Goal: Task Accomplishment & Management: Use online tool/utility

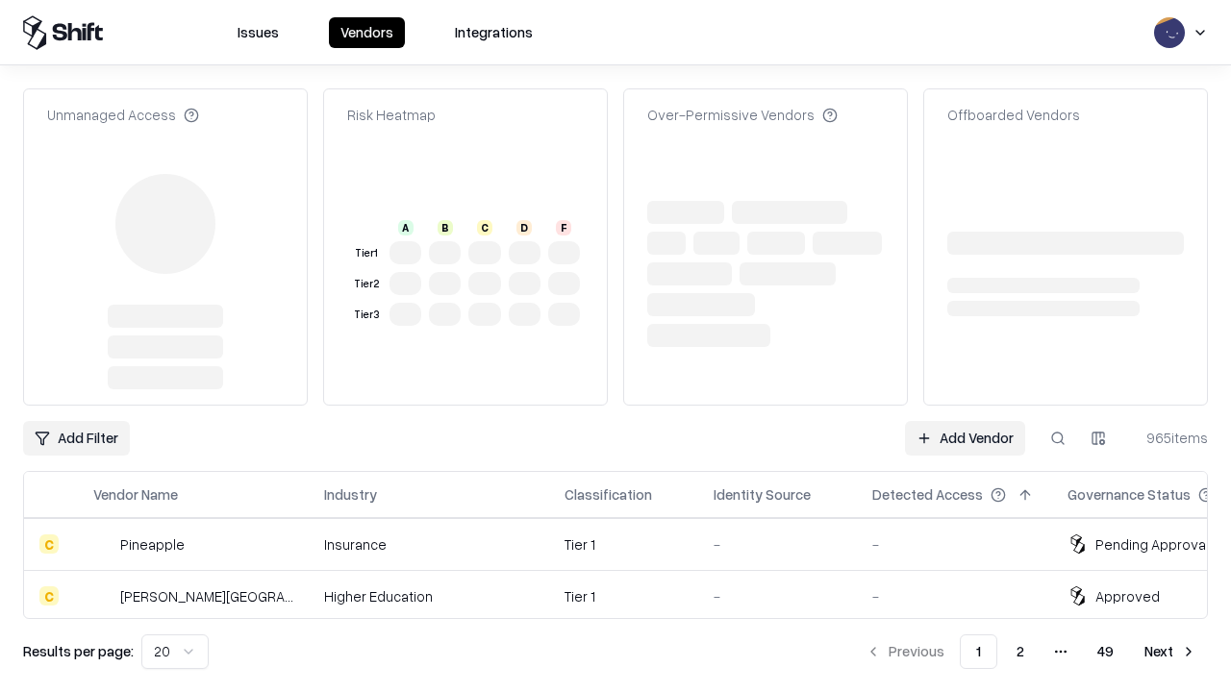
click at [964, 421] on link "Add Vendor" at bounding box center [965, 438] width 120 height 35
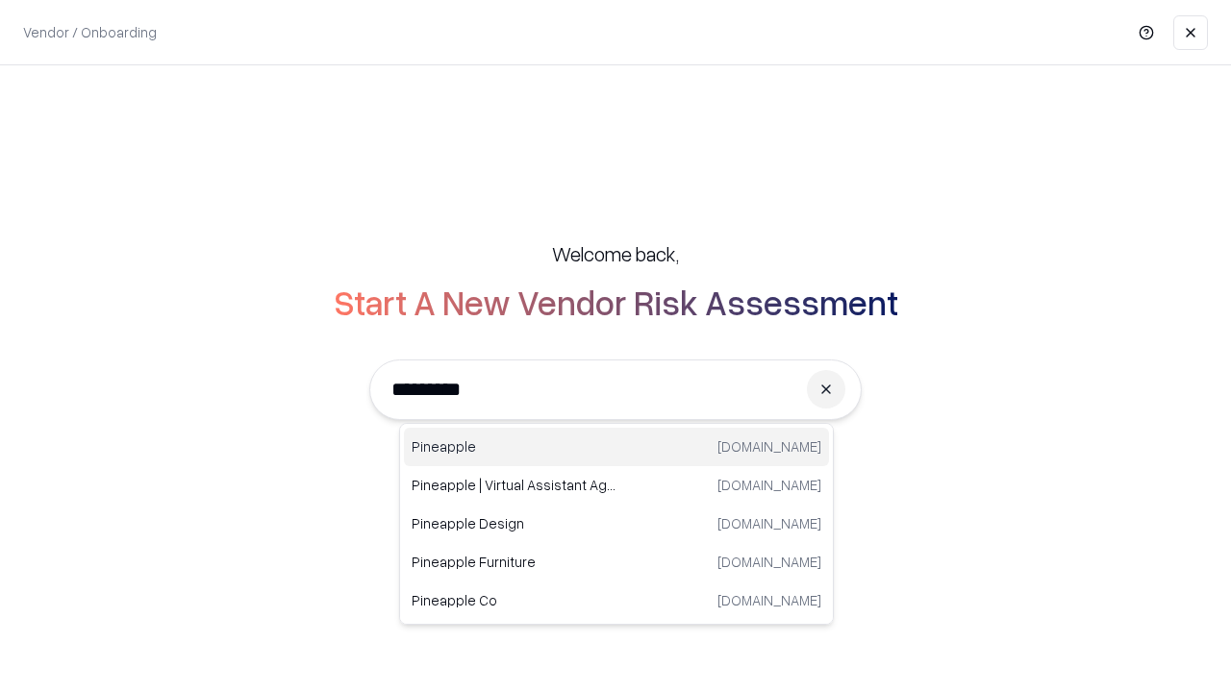
click at [616, 447] on div "Pineapple [DOMAIN_NAME]" at bounding box center [616, 447] width 425 height 38
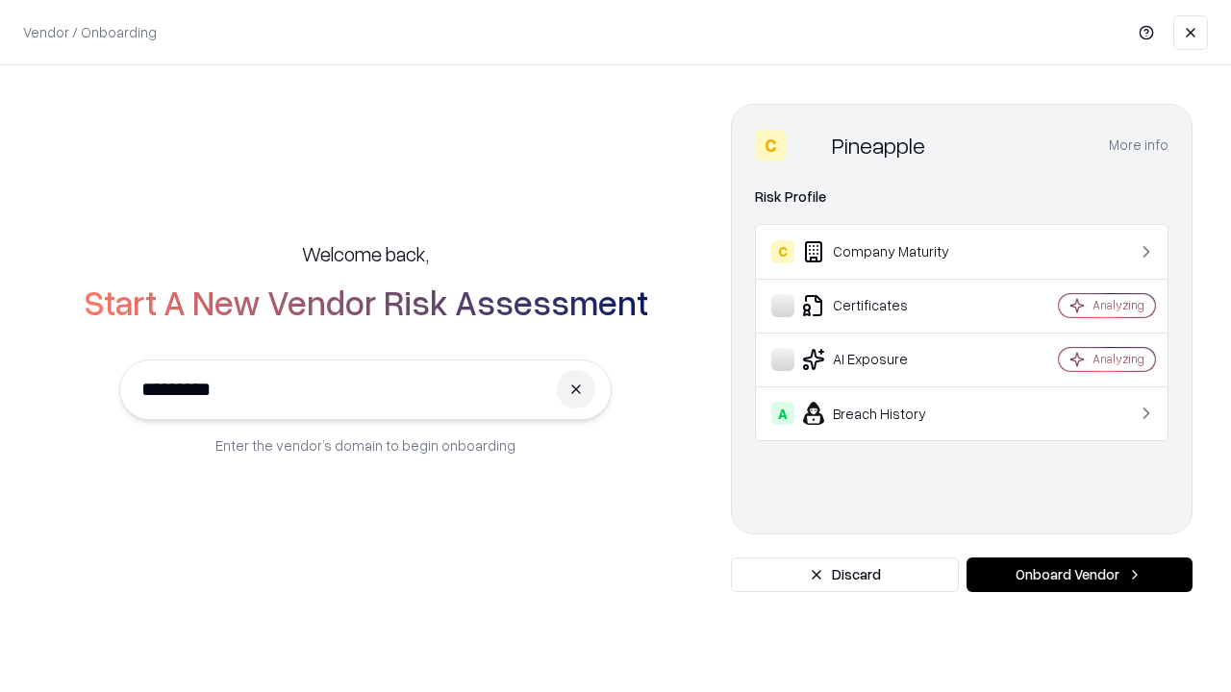
type input "*********"
click at [1079, 575] on button "Onboard Vendor" at bounding box center [1079, 575] width 226 height 35
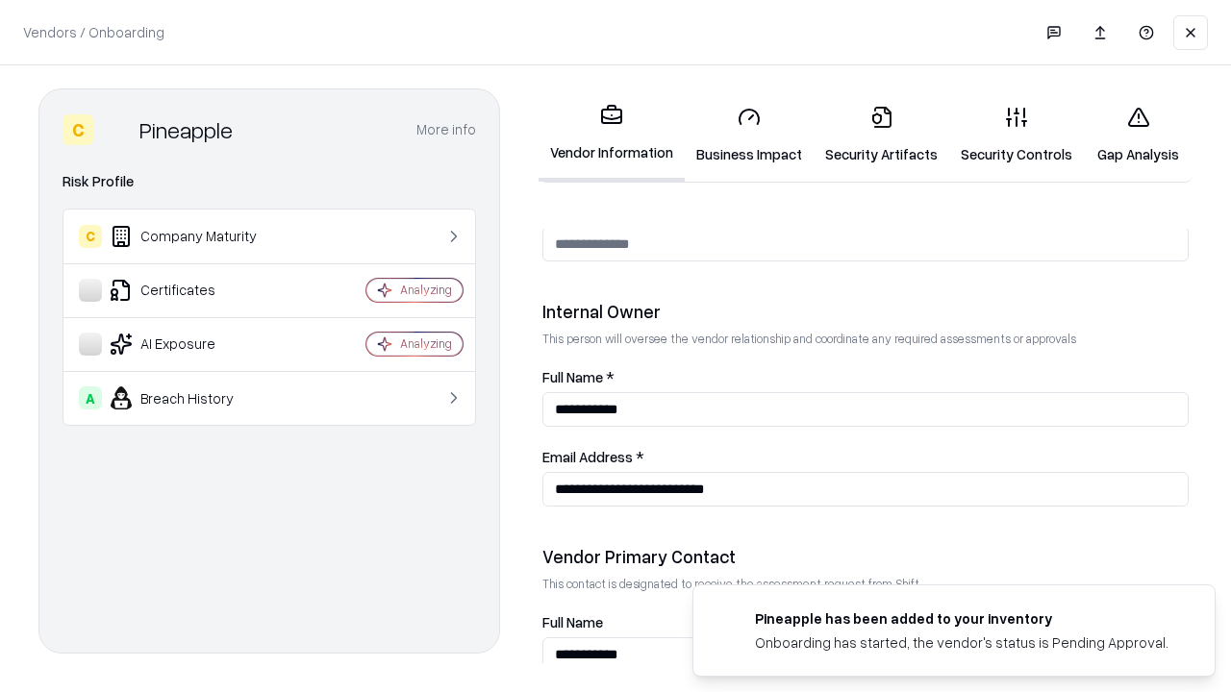
scroll to position [996, 0]
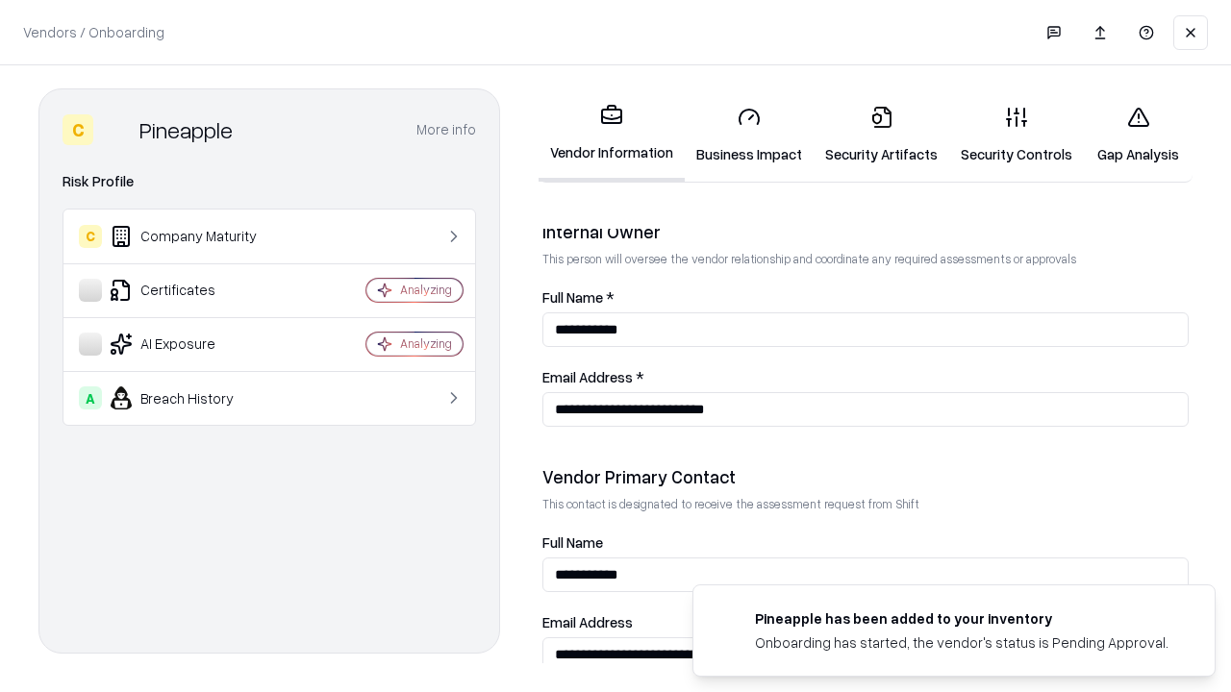
click at [749, 135] on link "Business Impact" at bounding box center [749, 134] width 129 height 89
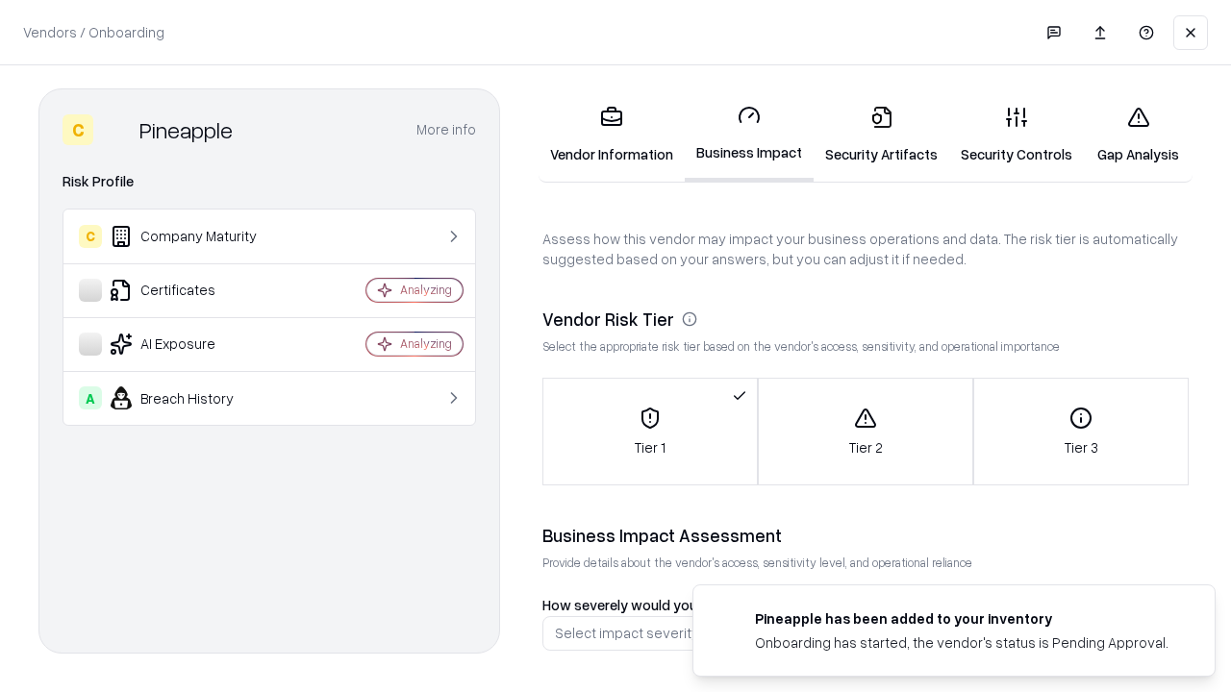
click at [881, 135] on link "Security Artifacts" at bounding box center [881, 134] width 136 height 89
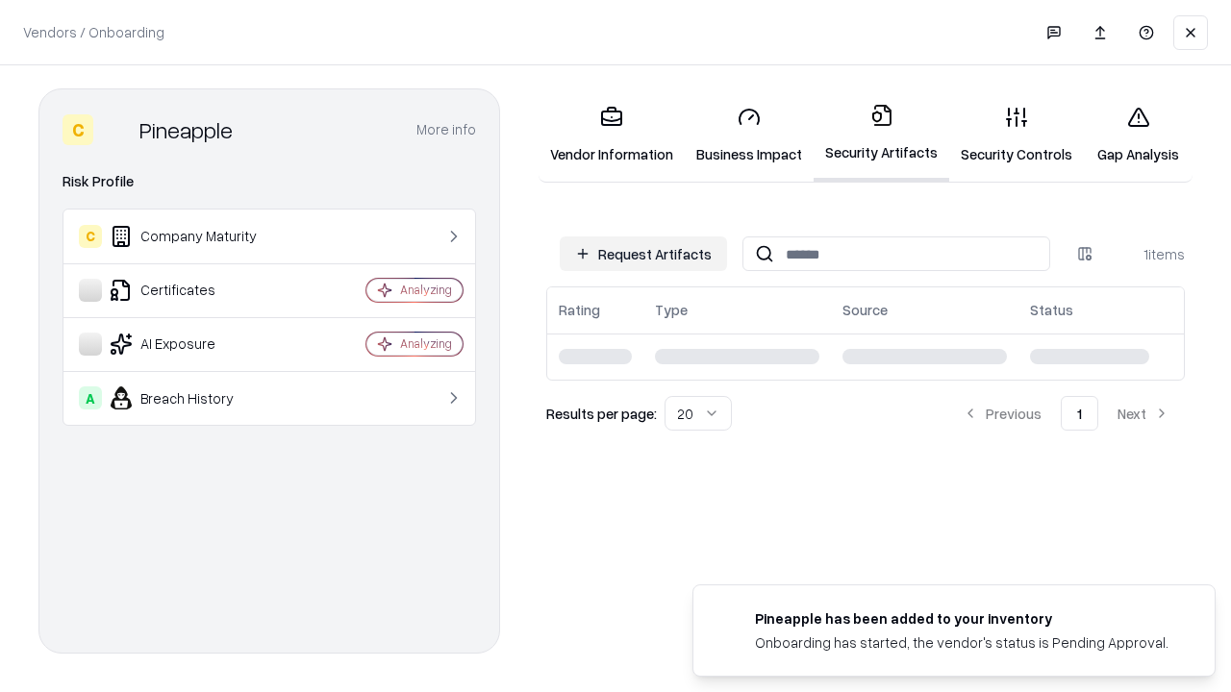
click at [643, 253] on button "Request Artifacts" at bounding box center [643, 254] width 167 height 35
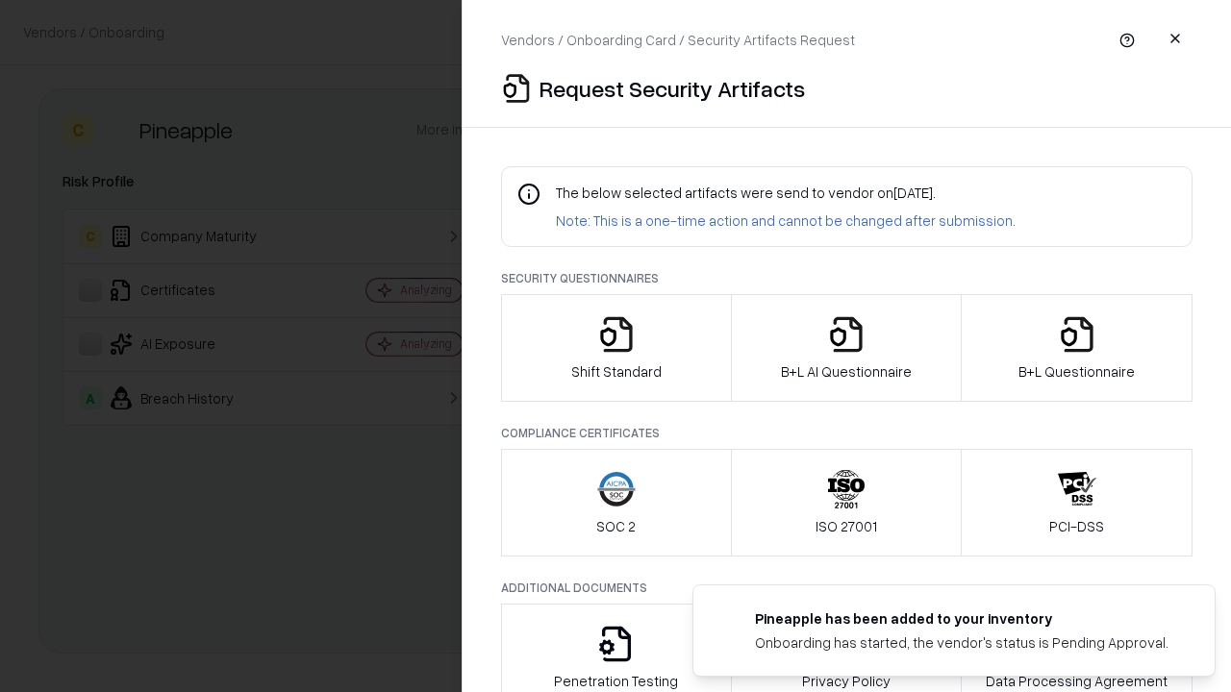
click at [615, 348] on icon "button" at bounding box center [616, 334] width 38 height 38
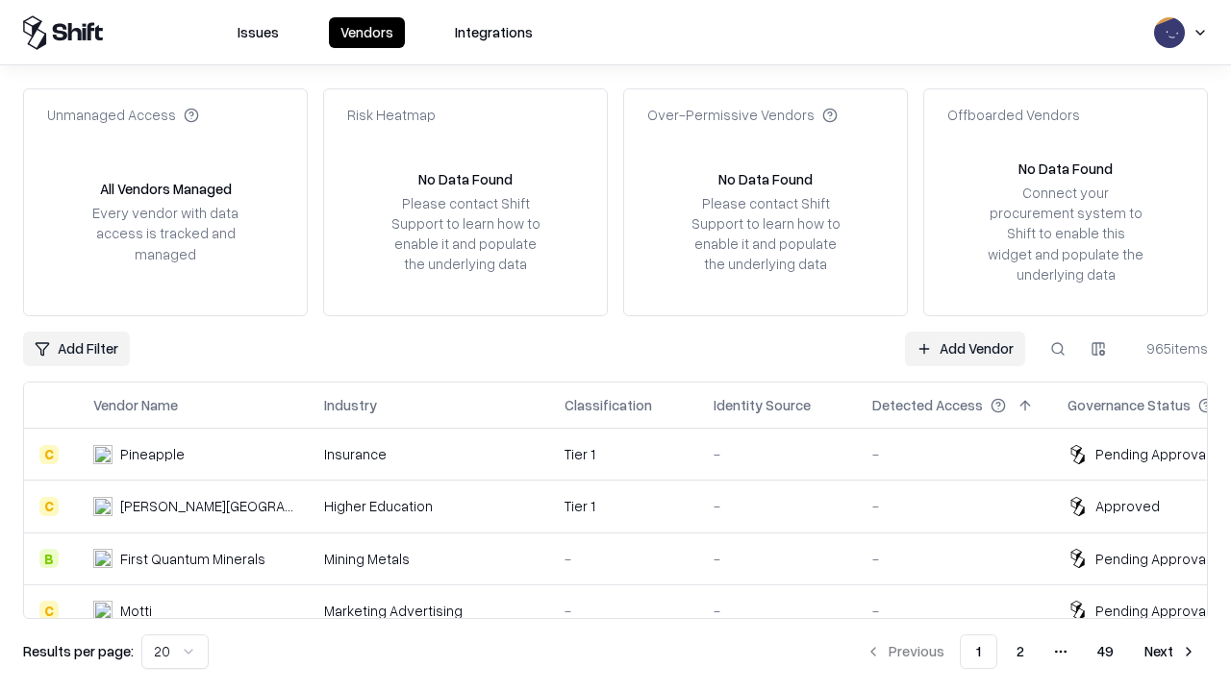
click at [964, 348] on link "Add Vendor" at bounding box center [965, 349] width 120 height 35
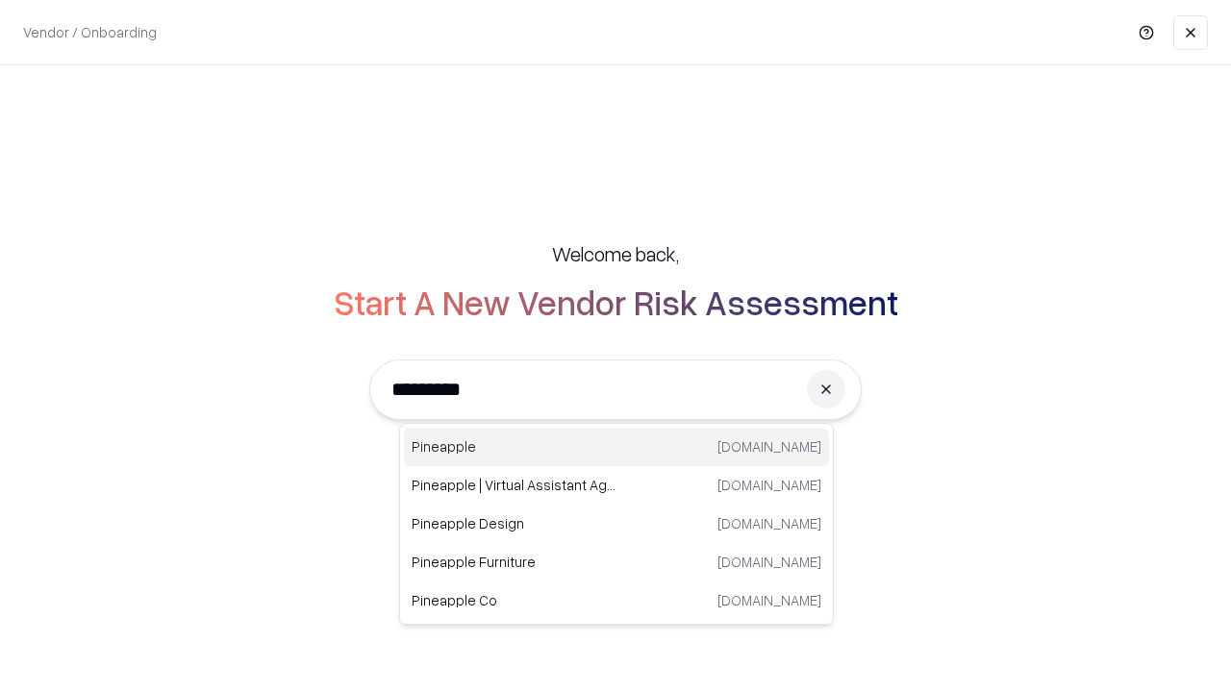
click at [616, 447] on div "Pineapple [DOMAIN_NAME]" at bounding box center [616, 447] width 425 height 38
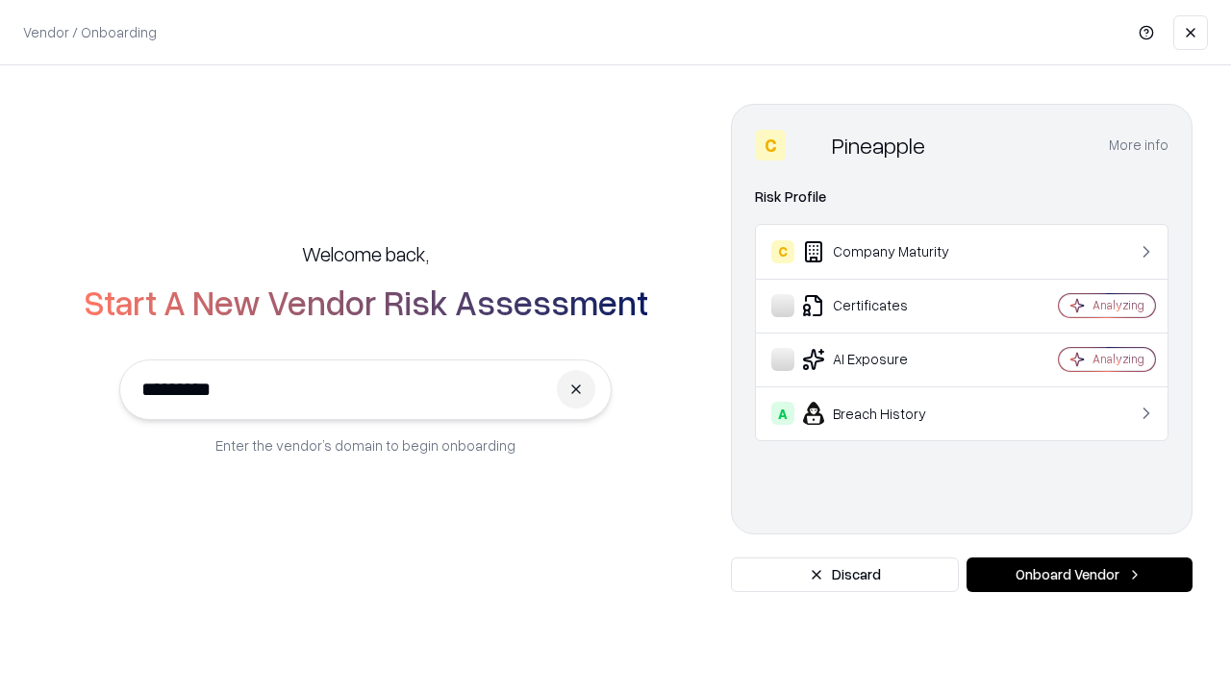
type input "*********"
click at [1079, 575] on button "Onboard Vendor" at bounding box center [1079, 575] width 226 height 35
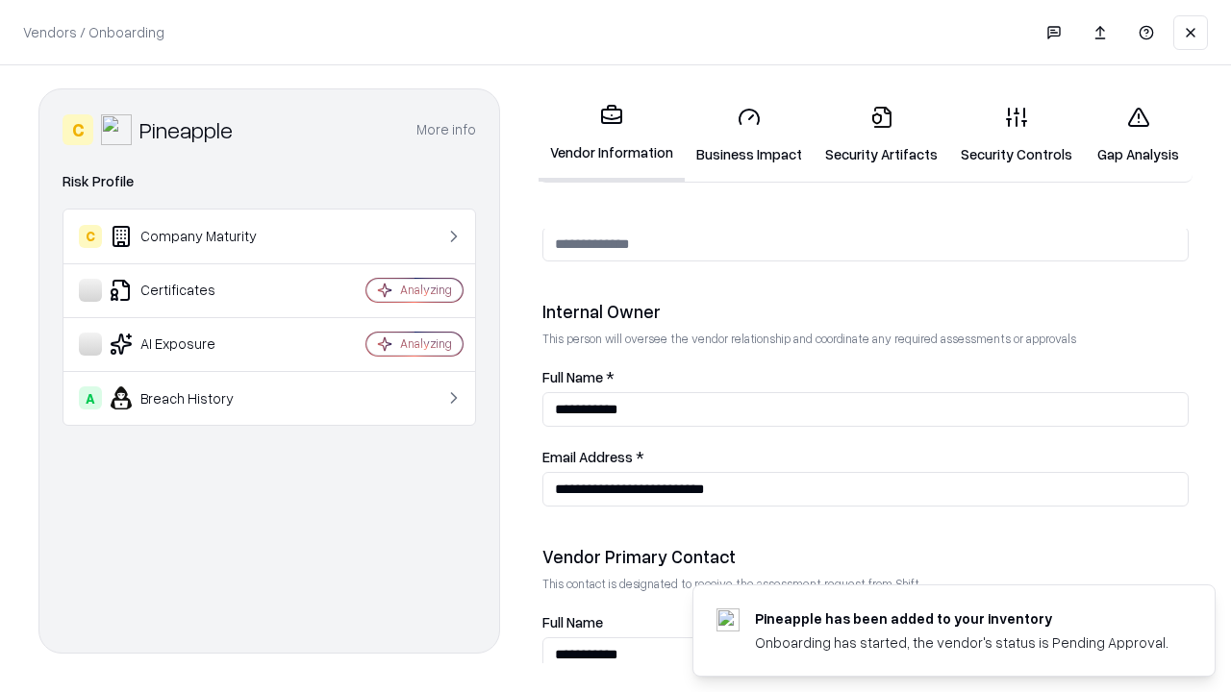
scroll to position [996, 0]
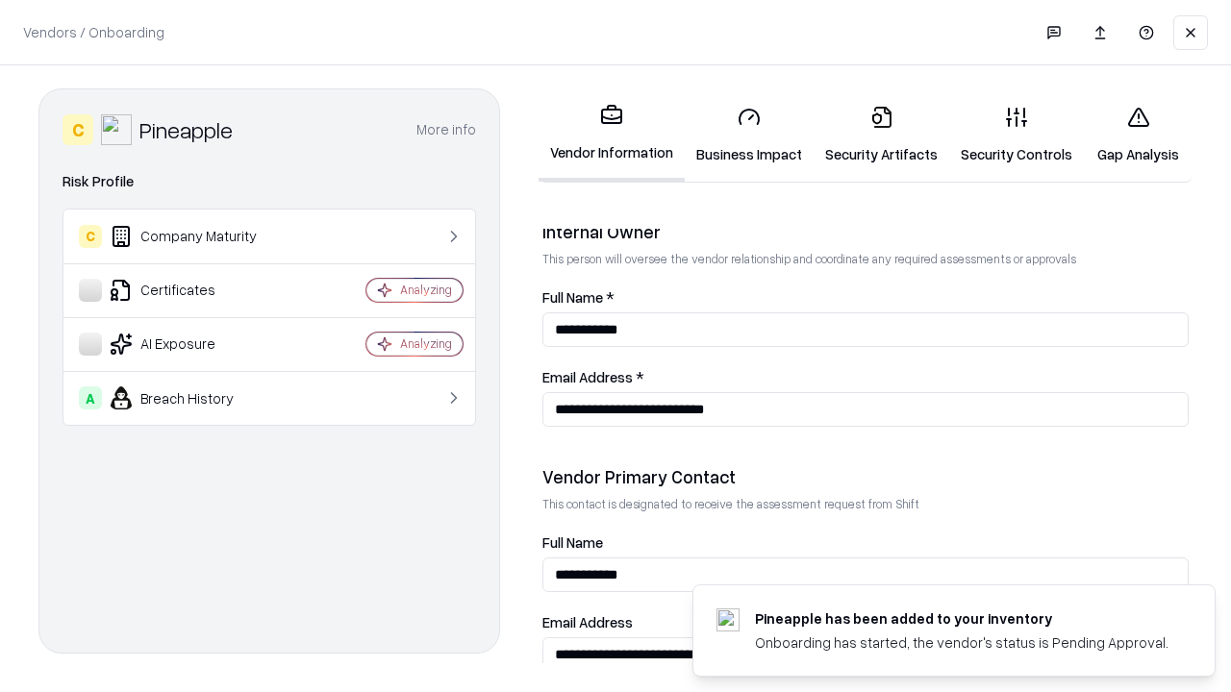
click at [1137, 135] on link "Gap Analysis" at bounding box center [1138, 134] width 109 height 89
